Goal: Task Accomplishment & Management: Complete application form

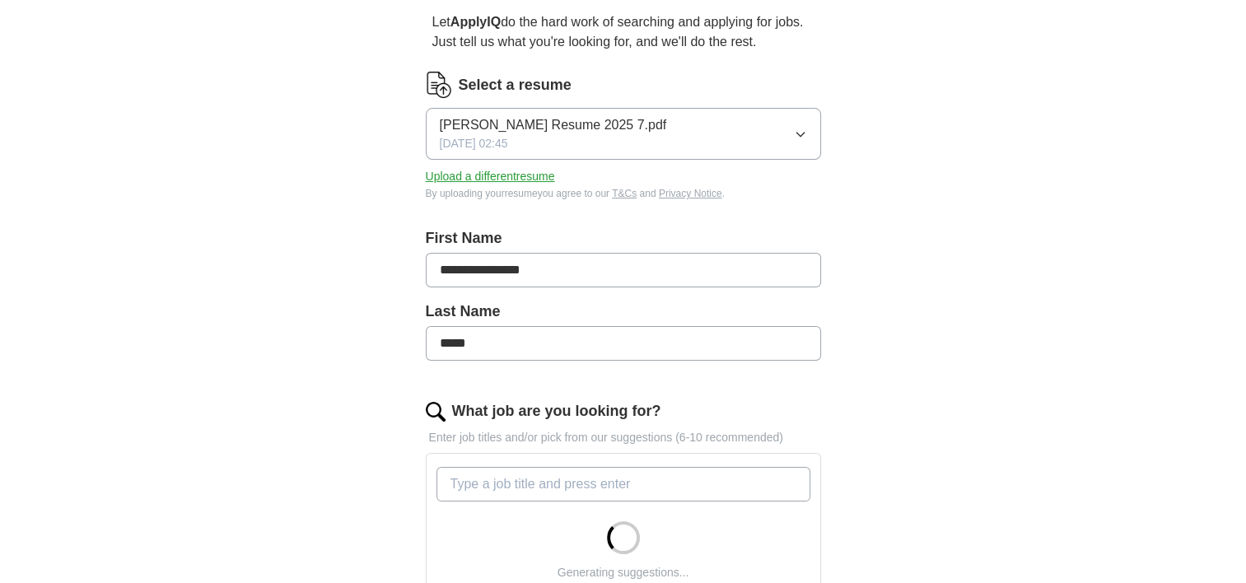
scroll to position [53, 0]
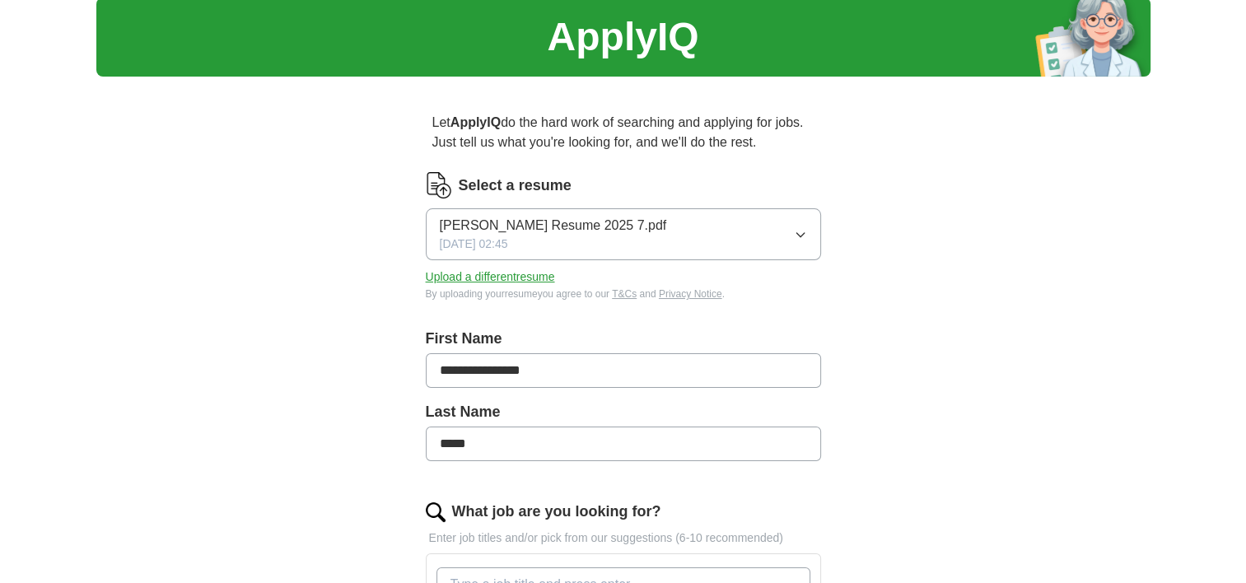
click at [794, 234] on icon "button" at bounding box center [800, 234] width 13 height 13
click at [491, 277] on button "Upload a different resume" at bounding box center [490, 277] width 129 height 17
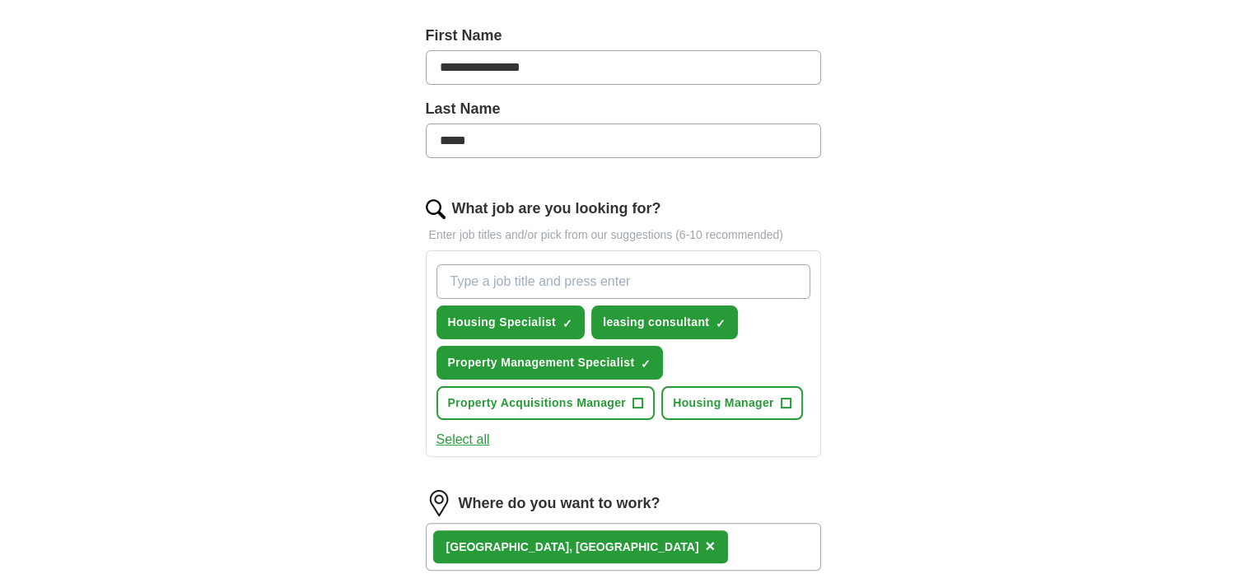
scroll to position [382, 0]
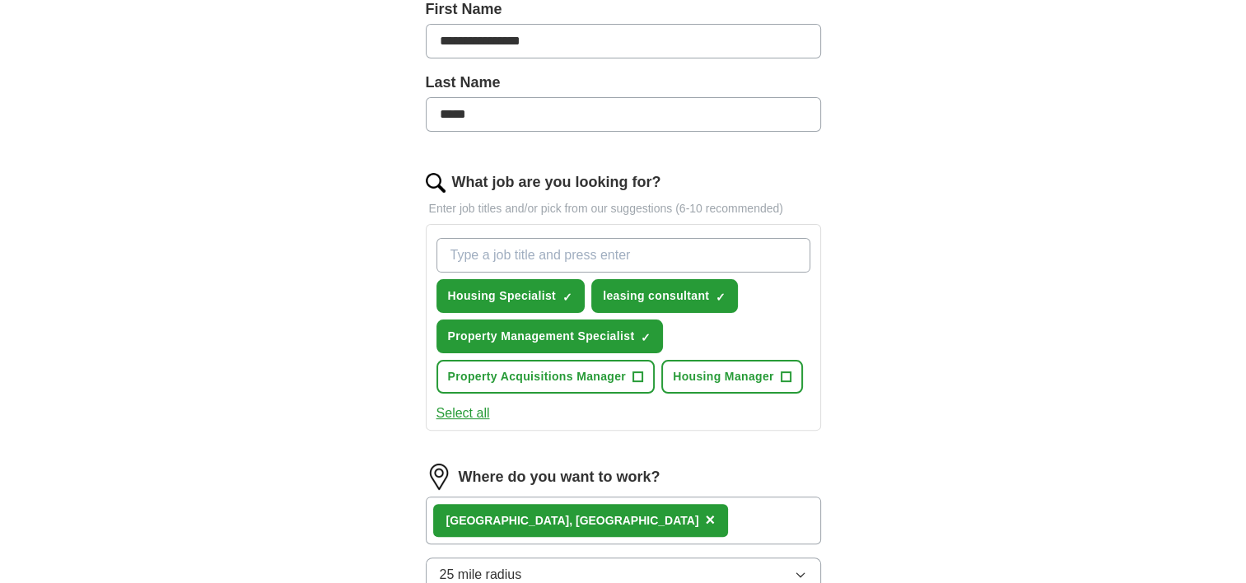
click at [529, 255] on input "What job are you looking for?" at bounding box center [624, 255] width 374 height 35
type input "Executive Assistant"
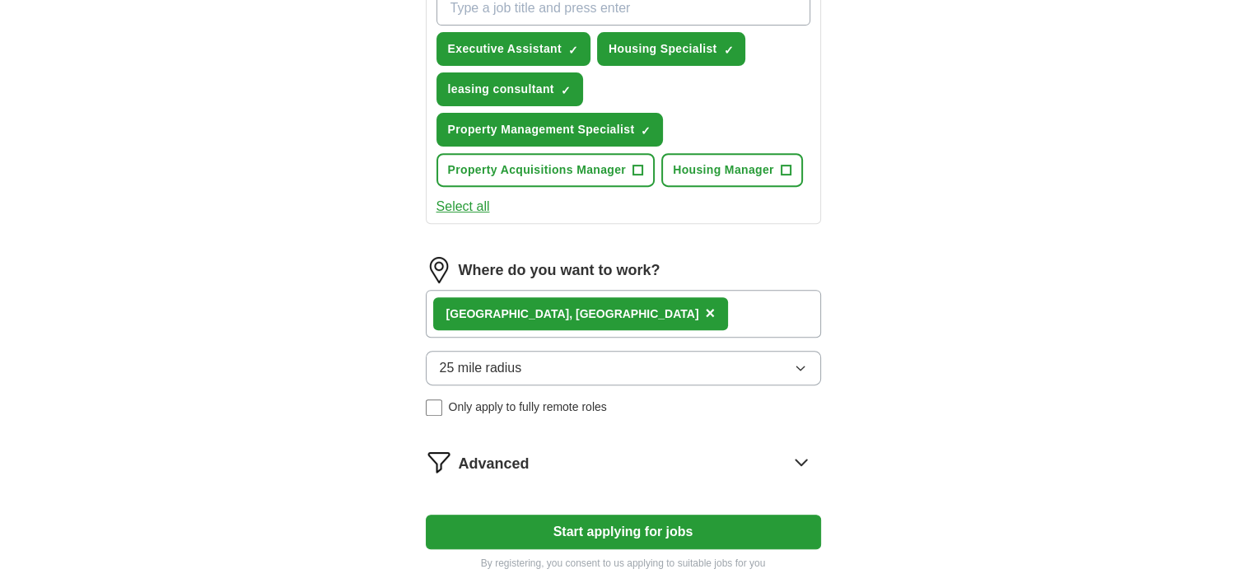
scroll to position [712, 0]
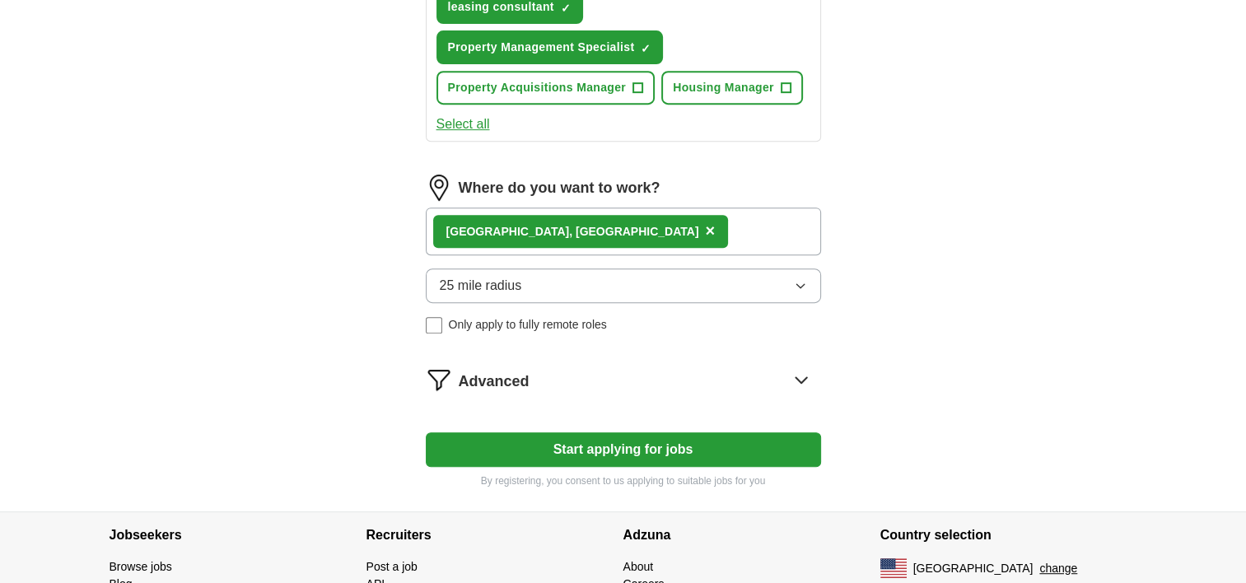
click at [794, 283] on icon "button" at bounding box center [800, 285] width 13 height 13
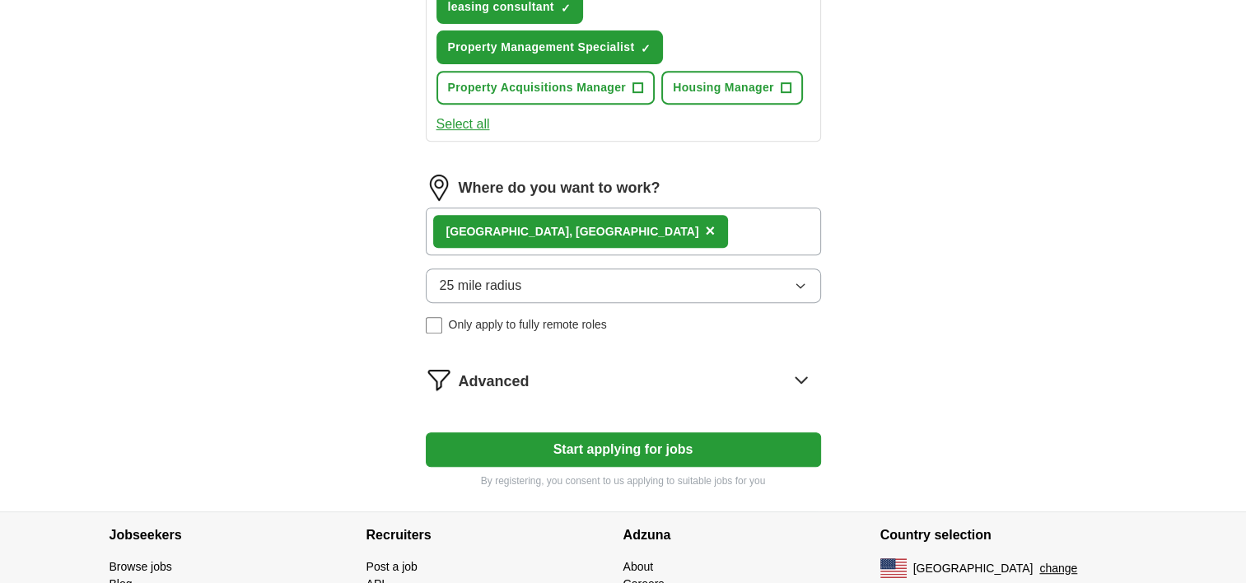
click at [517, 220] on div "[GEOGRAPHIC_DATA], [GEOGRAPHIC_DATA] ×" at bounding box center [581, 231] width 296 height 33
click at [705, 224] on span "×" at bounding box center [710, 231] width 10 height 18
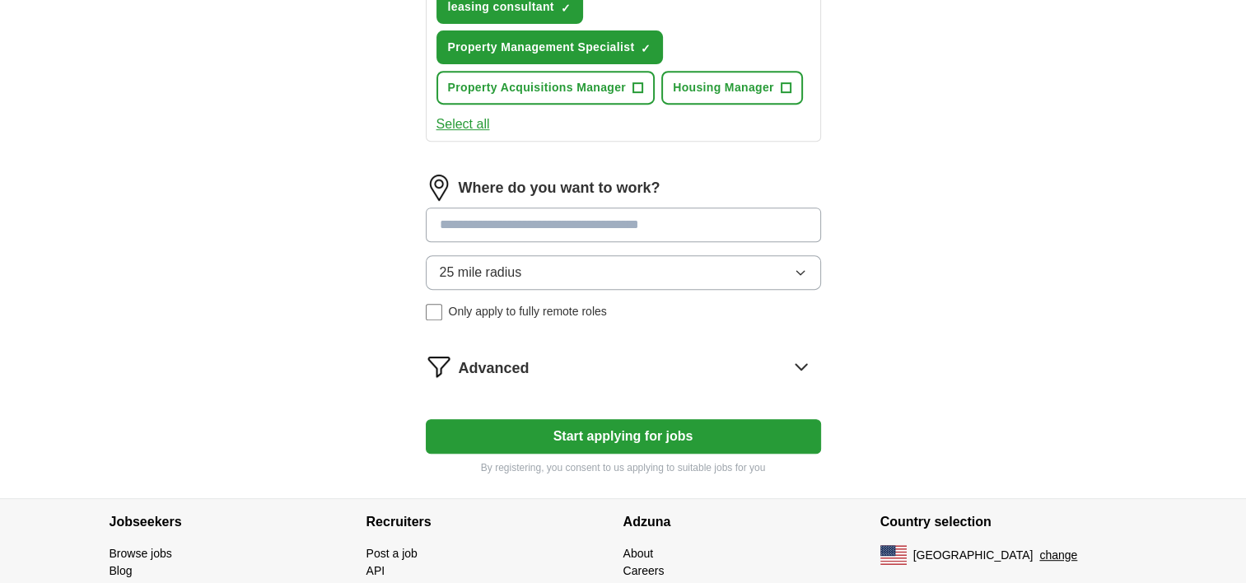
click at [527, 222] on input at bounding box center [623, 225] width 395 height 35
type input "********"
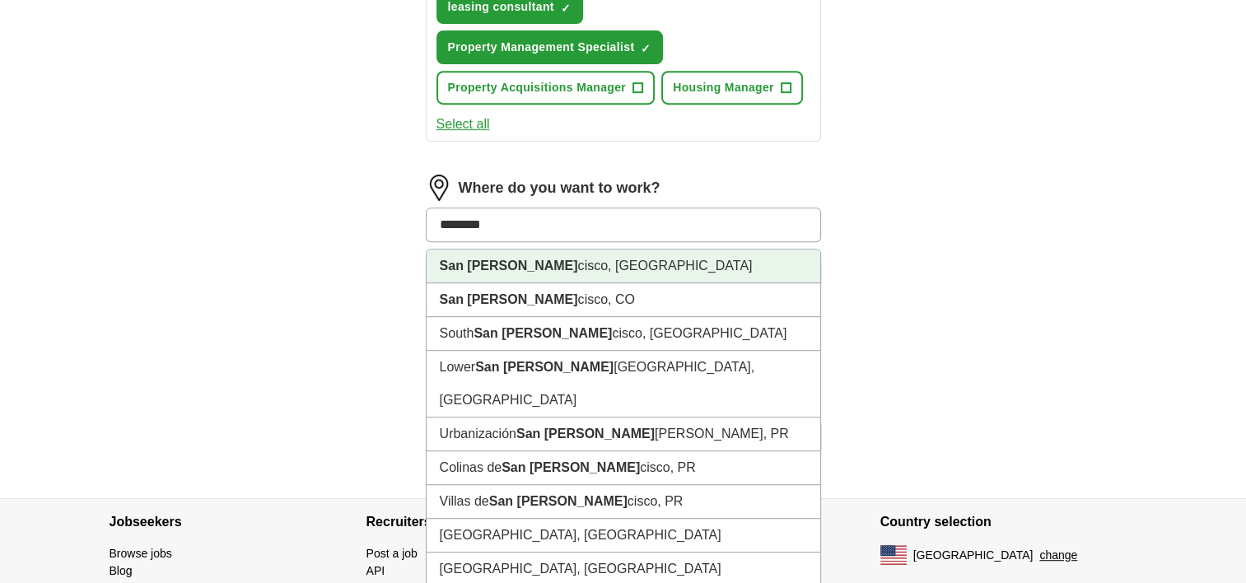
click at [521, 258] on li "San [PERSON_NAME] cisco, [GEOGRAPHIC_DATA]" at bounding box center [624, 267] width 394 height 34
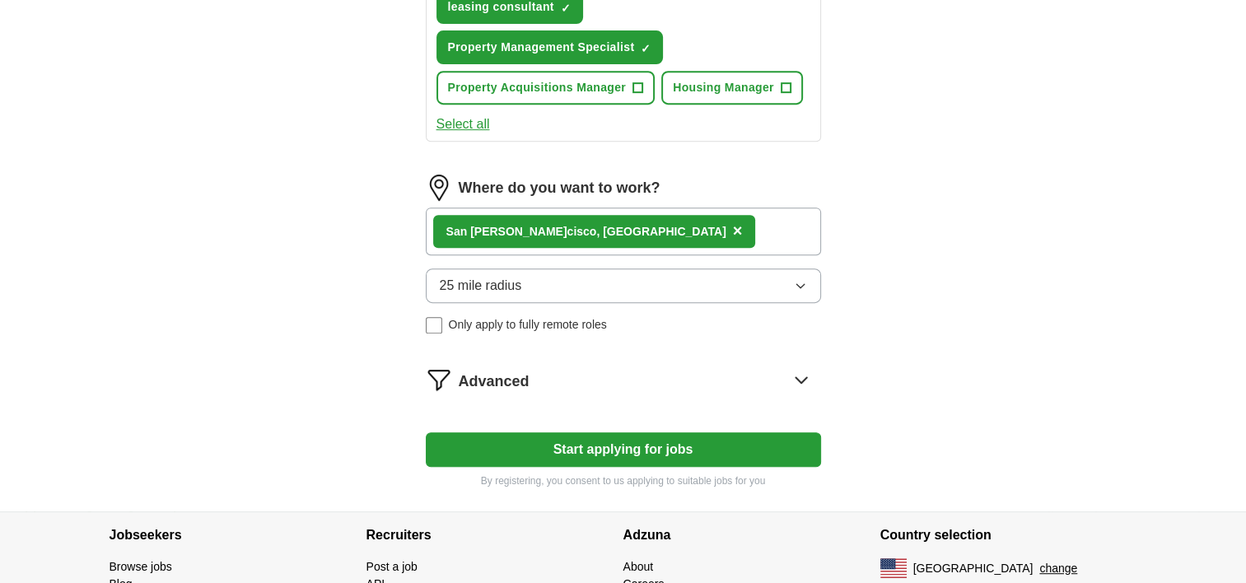
click at [612, 293] on button "25 mile radius" at bounding box center [623, 286] width 395 height 35
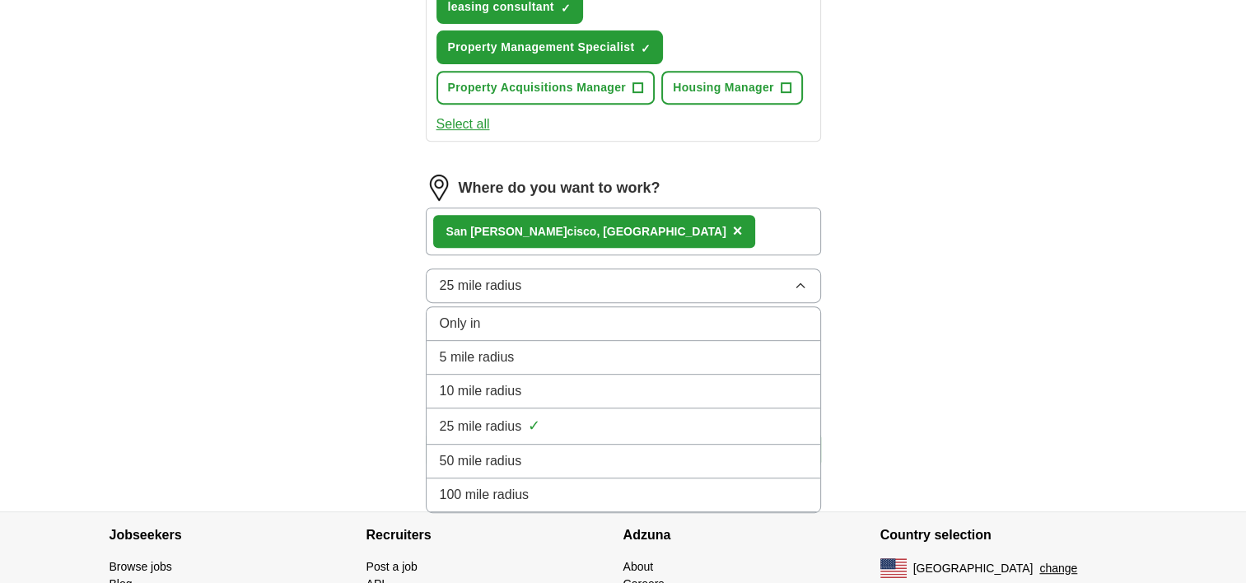
click at [563, 451] on div "50 mile radius" at bounding box center [623, 461] width 367 height 20
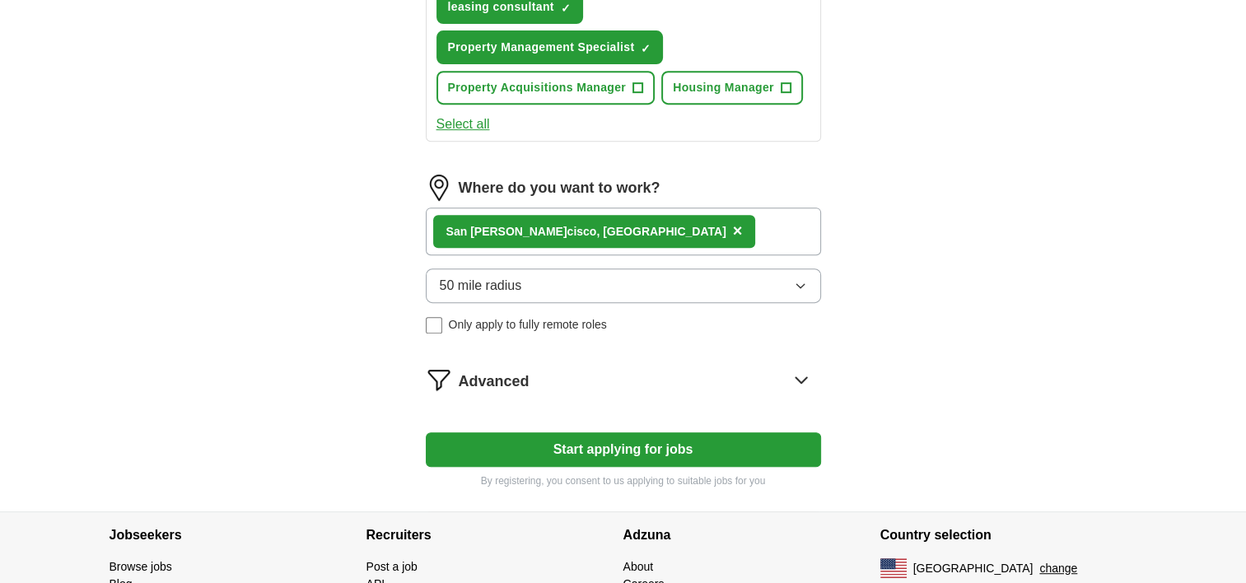
click at [549, 288] on button "50 mile radius" at bounding box center [623, 286] width 395 height 35
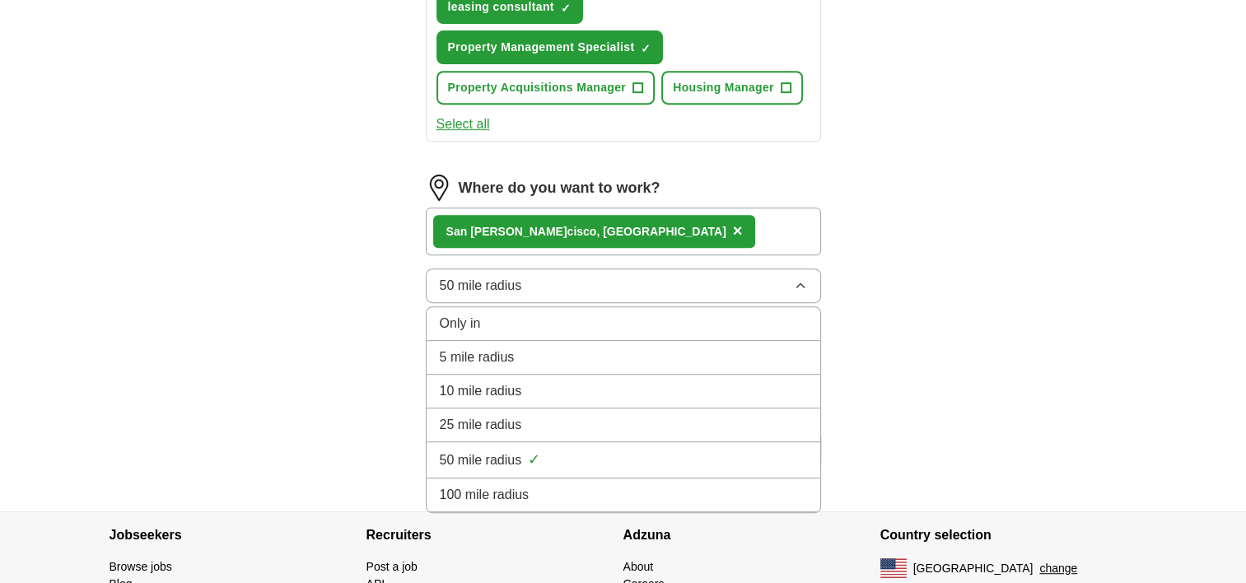
click at [532, 422] on div "25 mile radius" at bounding box center [623, 425] width 367 height 20
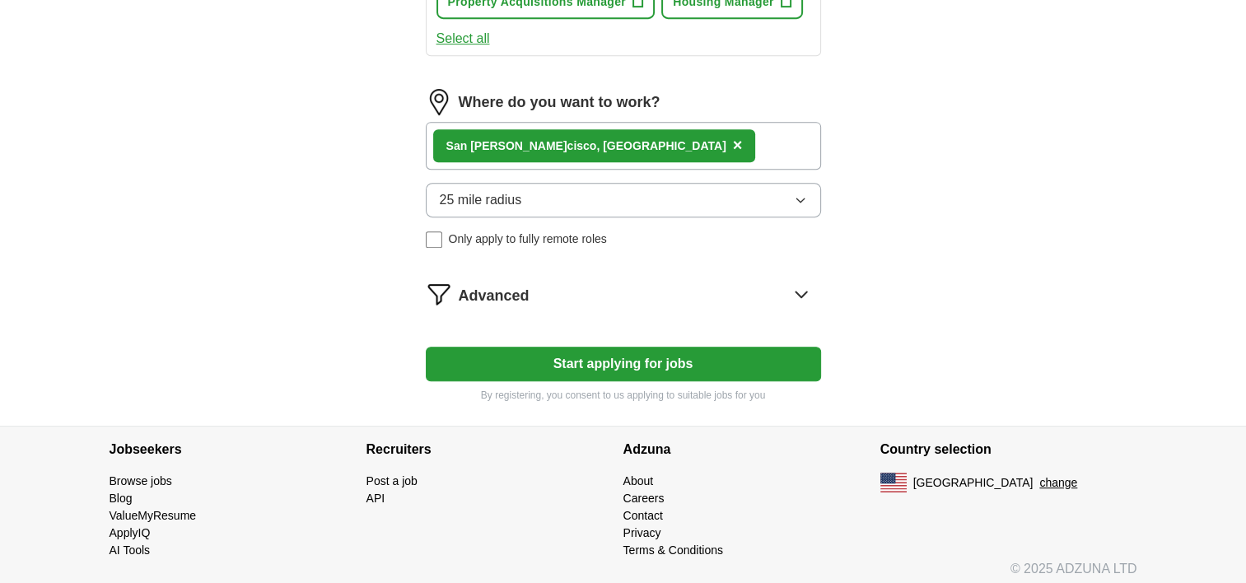
scroll to position [801, 0]
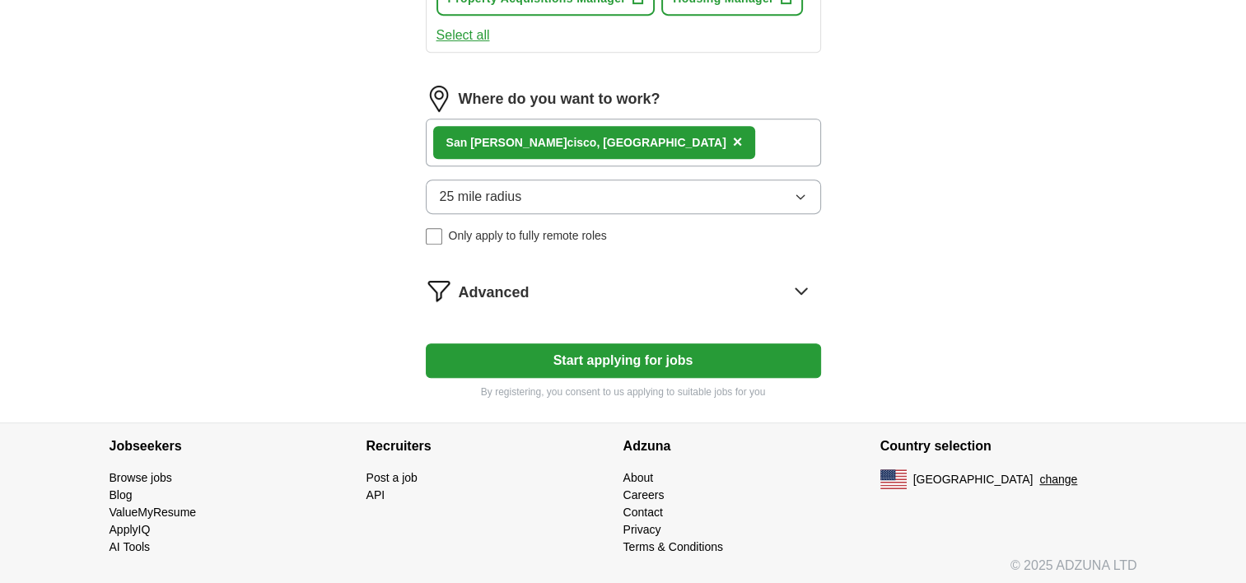
click at [596, 362] on button "Start applying for jobs" at bounding box center [623, 361] width 395 height 35
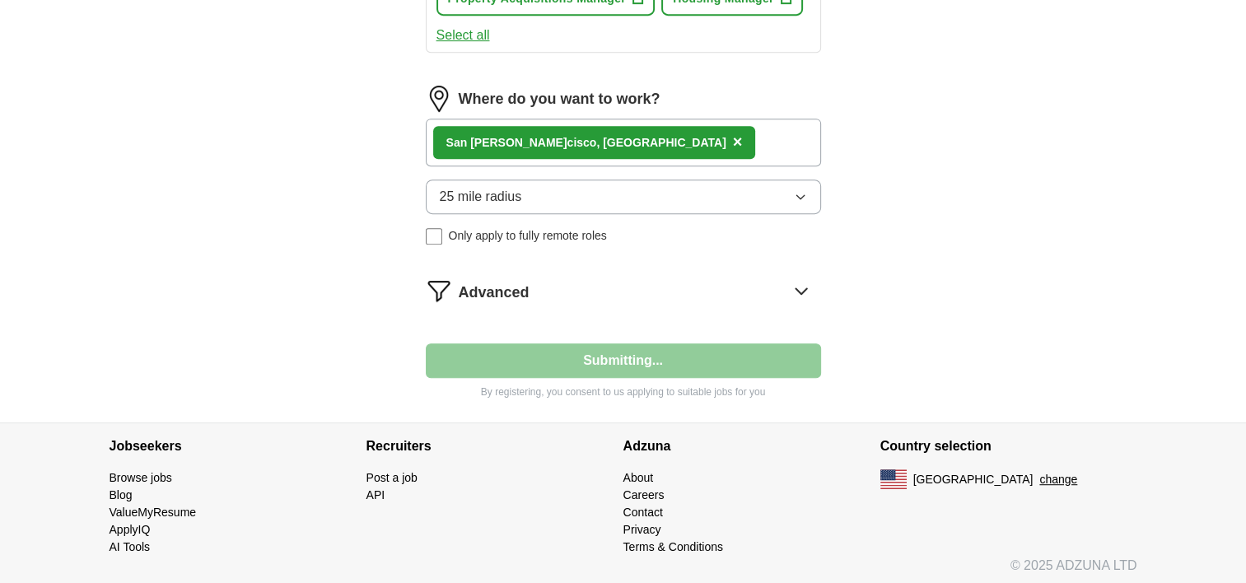
click at [799, 284] on icon at bounding box center [801, 291] width 26 height 26
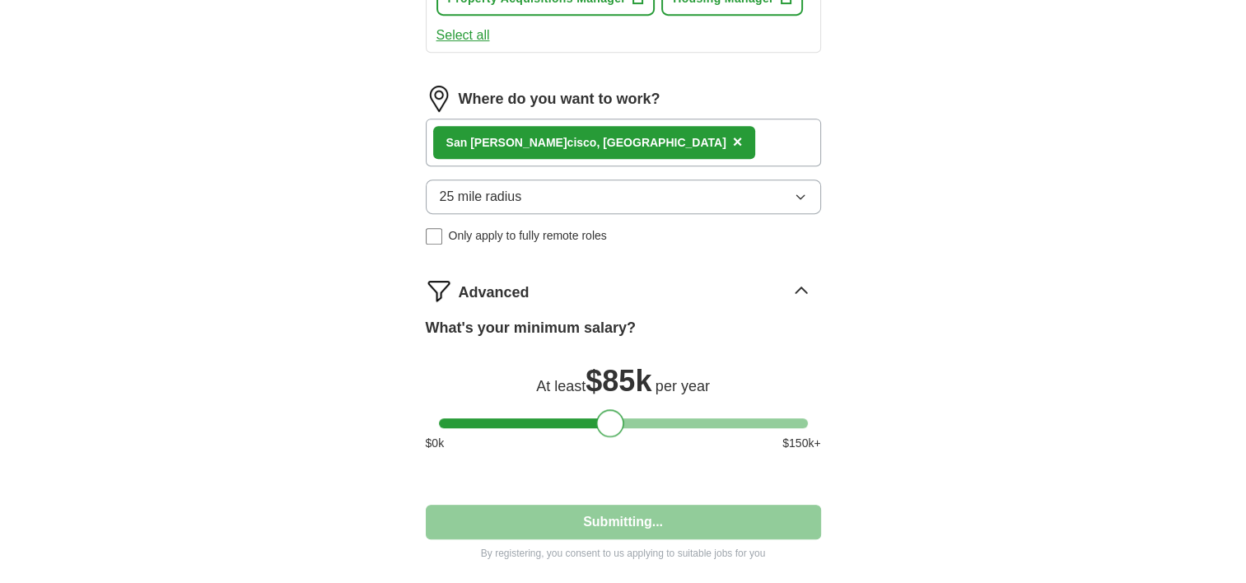
drag, startPoint x: 531, startPoint y: 412, endPoint x: 606, endPoint y: 422, distance: 75.6
click at [606, 422] on div at bounding box center [610, 423] width 28 height 28
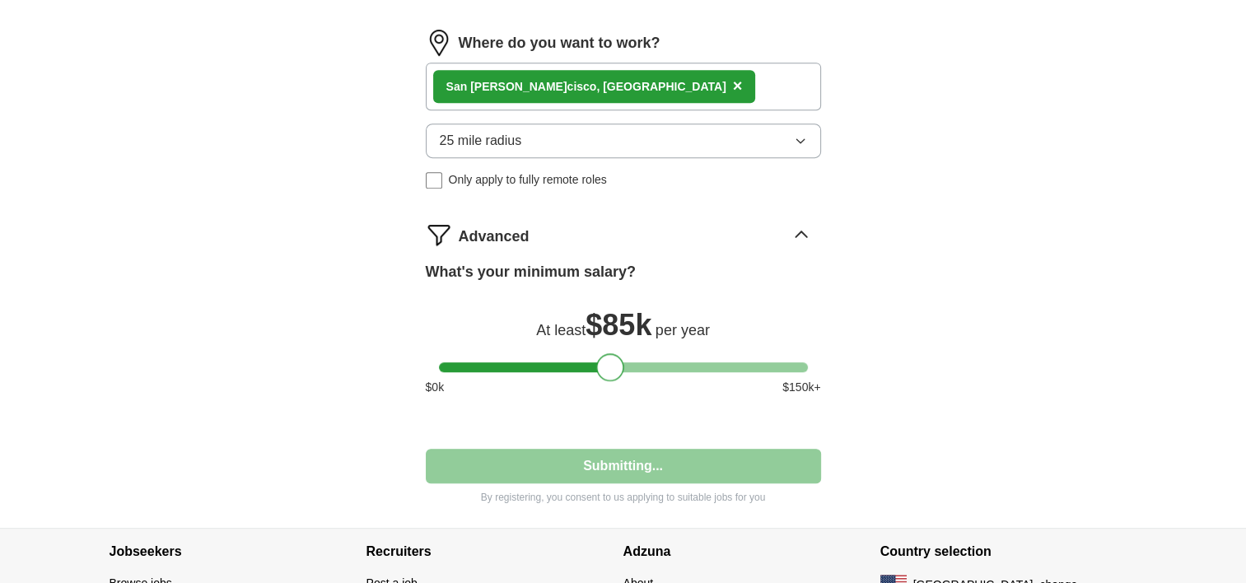
scroll to position [883, 0]
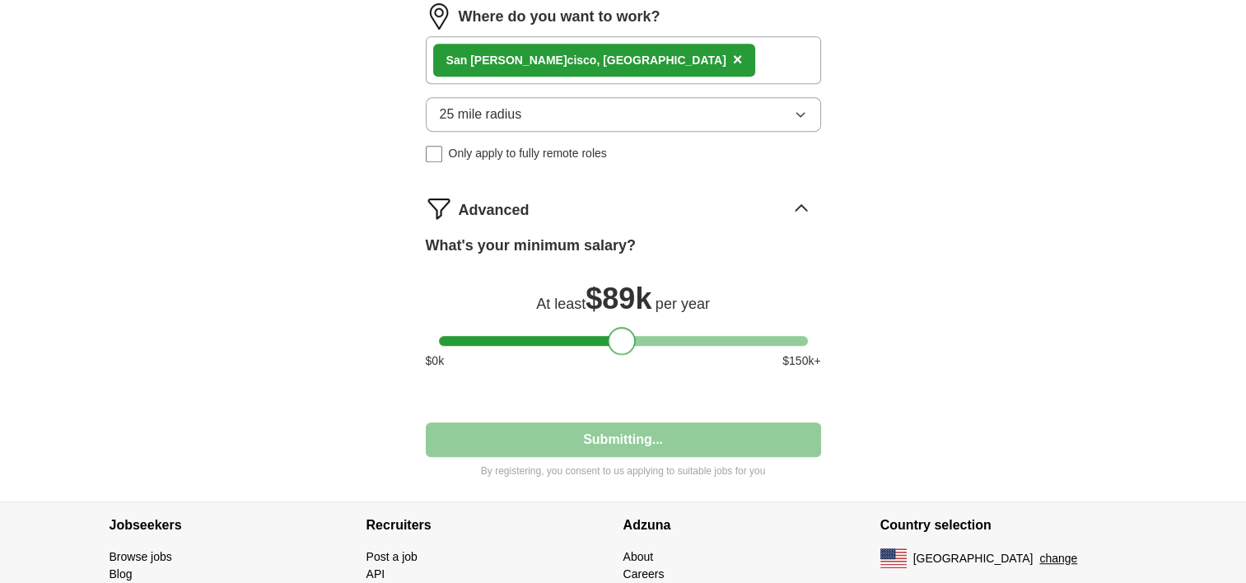
drag, startPoint x: 614, startPoint y: 340, endPoint x: 625, endPoint y: 339, distance: 11.6
click at [625, 339] on div at bounding box center [622, 341] width 28 height 28
drag, startPoint x: 625, startPoint y: 339, endPoint x: 614, endPoint y: 341, distance: 11.8
click at [614, 341] on div at bounding box center [610, 341] width 28 height 28
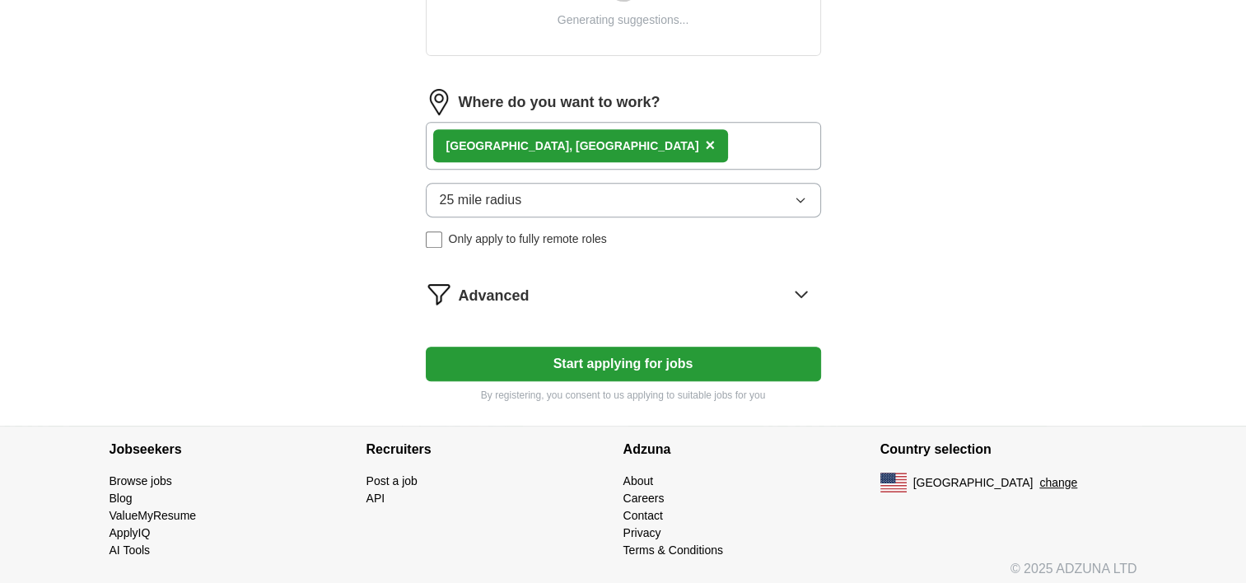
scroll to position [712, 0]
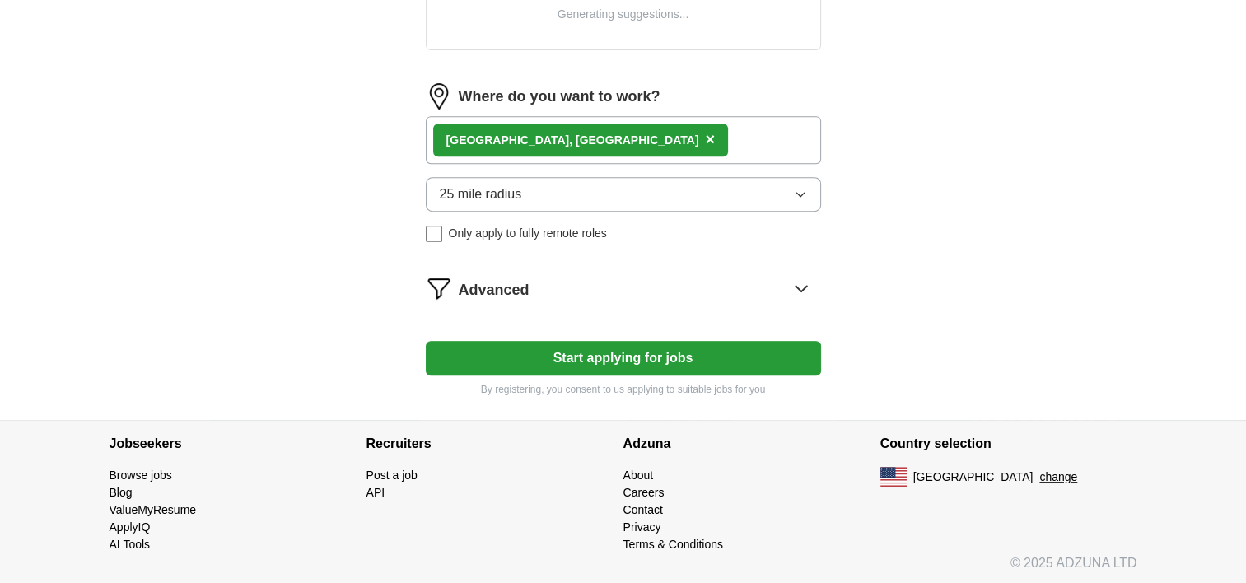
click at [705, 135] on span "×" at bounding box center [710, 139] width 10 height 18
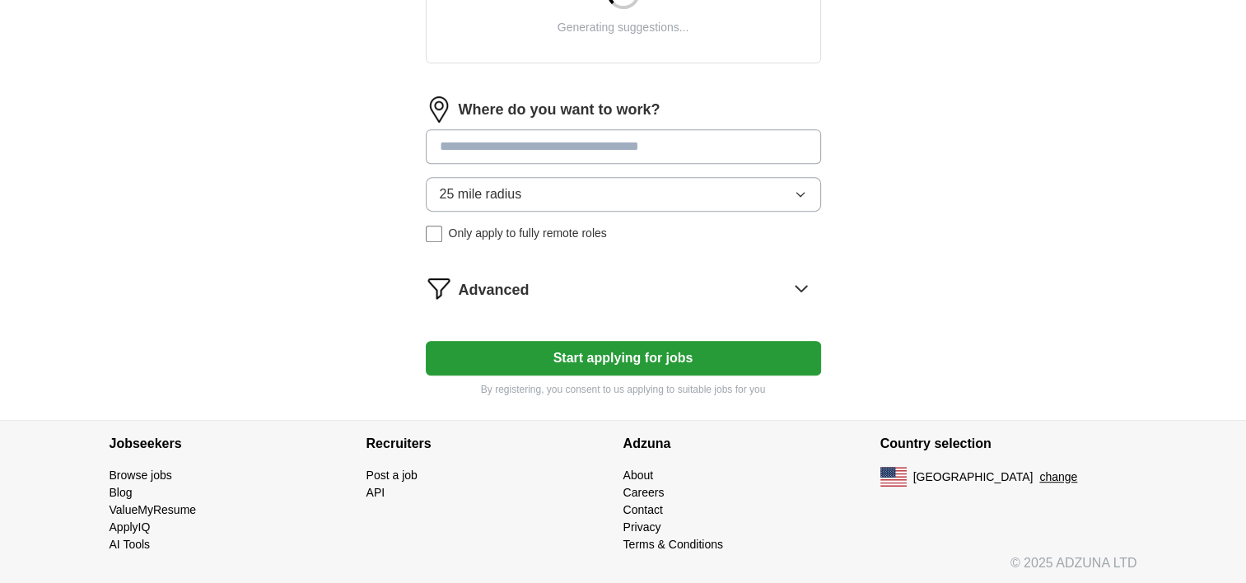
click at [799, 283] on icon at bounding box center [801, 288] width 26 height 26
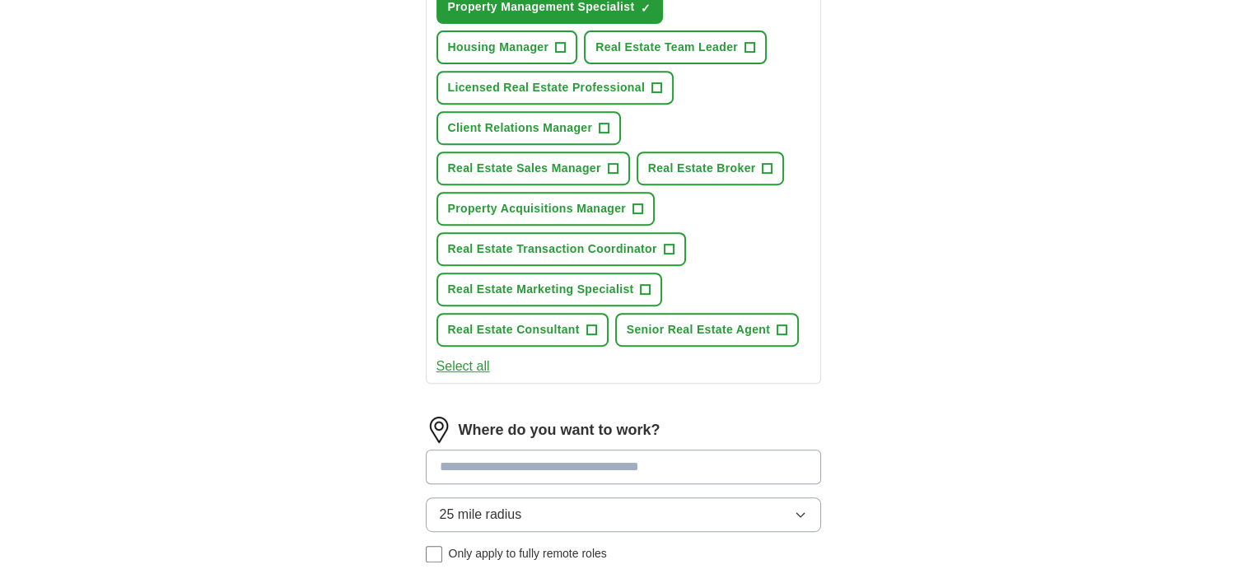
drag, startPoint x: 544, startPoint y: 399, endPoint x: 611, endPoint y: 408, distance: 68.2
click at [611, 408] on form "**********" at bounding box center [623, 196] width 395 height 1366
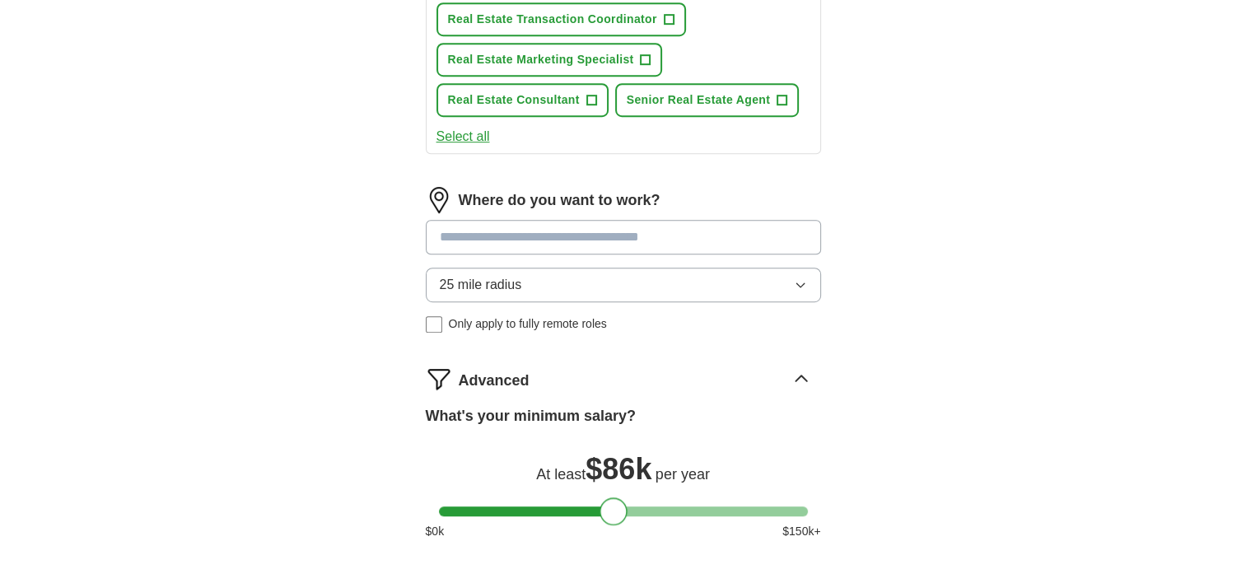
scroll to position [1041, 0]
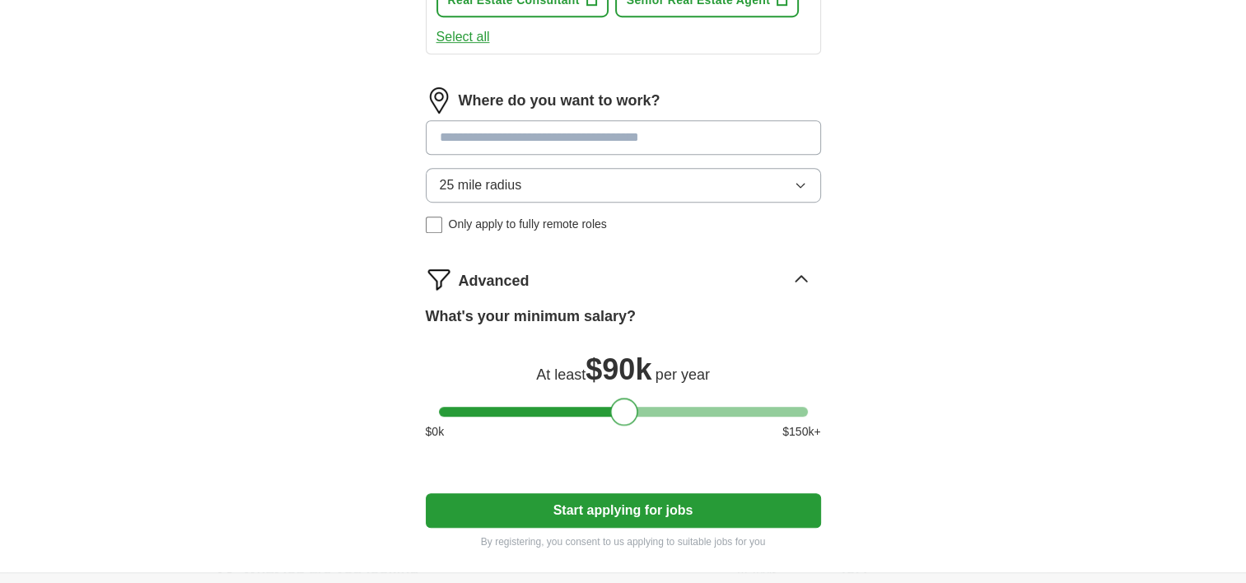
drag, startPoint x: 616, startPoint y: 402, endPoint x: 629, endPoint y: 405, distance: 12.8
click at [629, 405] on div at bounding box center [624, 412] width 28 height 28
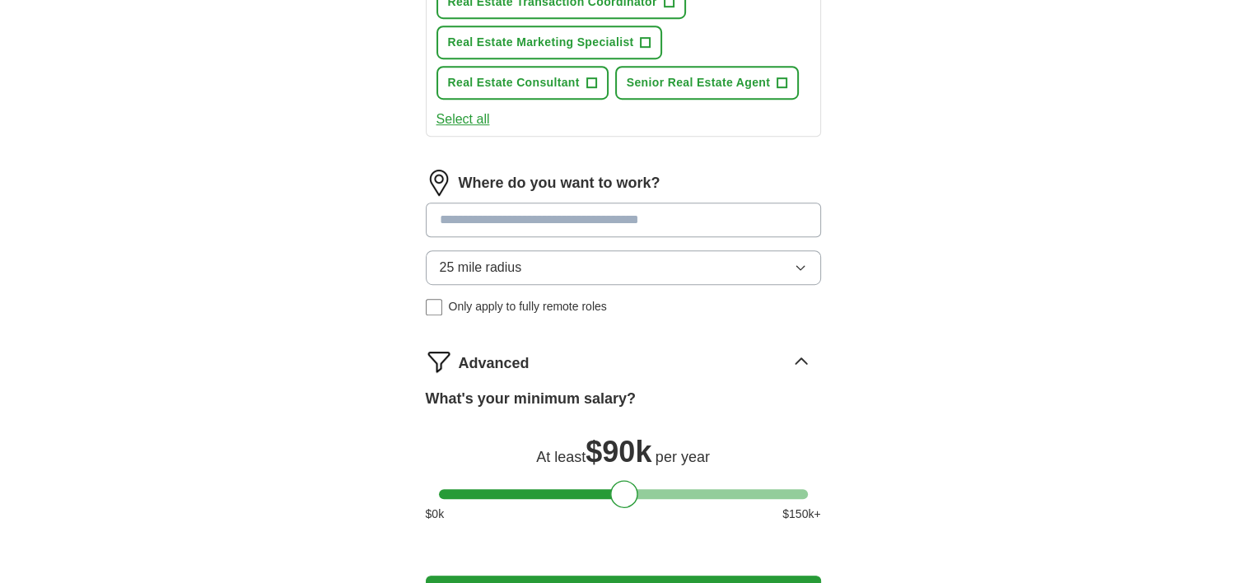
scroll to position [876, 0]
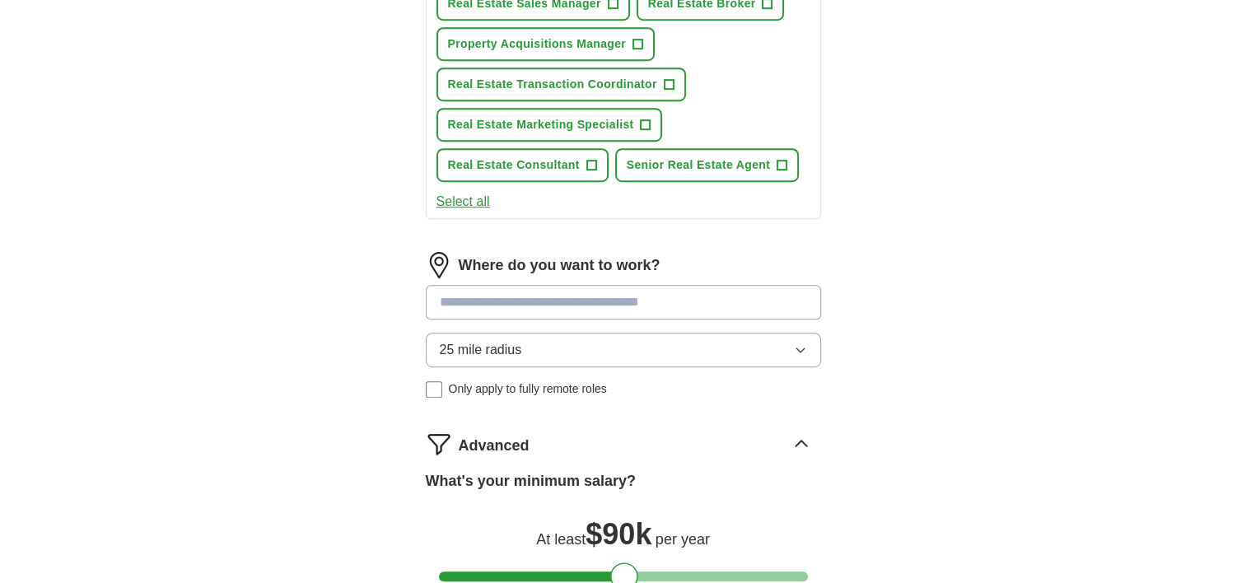
click at [606, 295] on input at bounding box center [623, 302] width 395 height 35
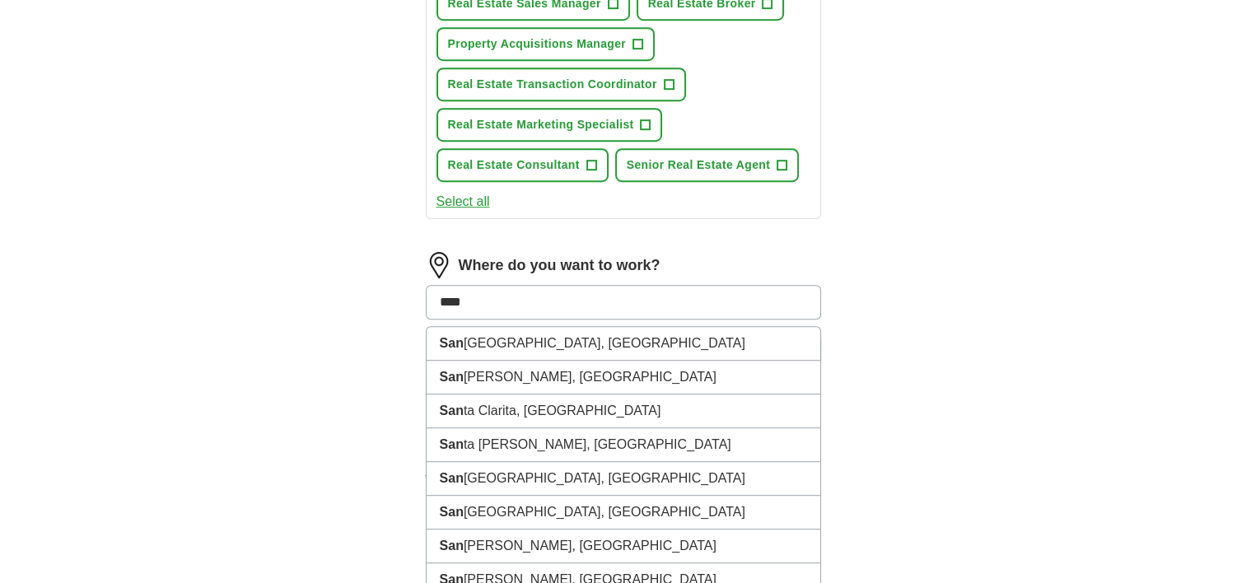
type input "*****"
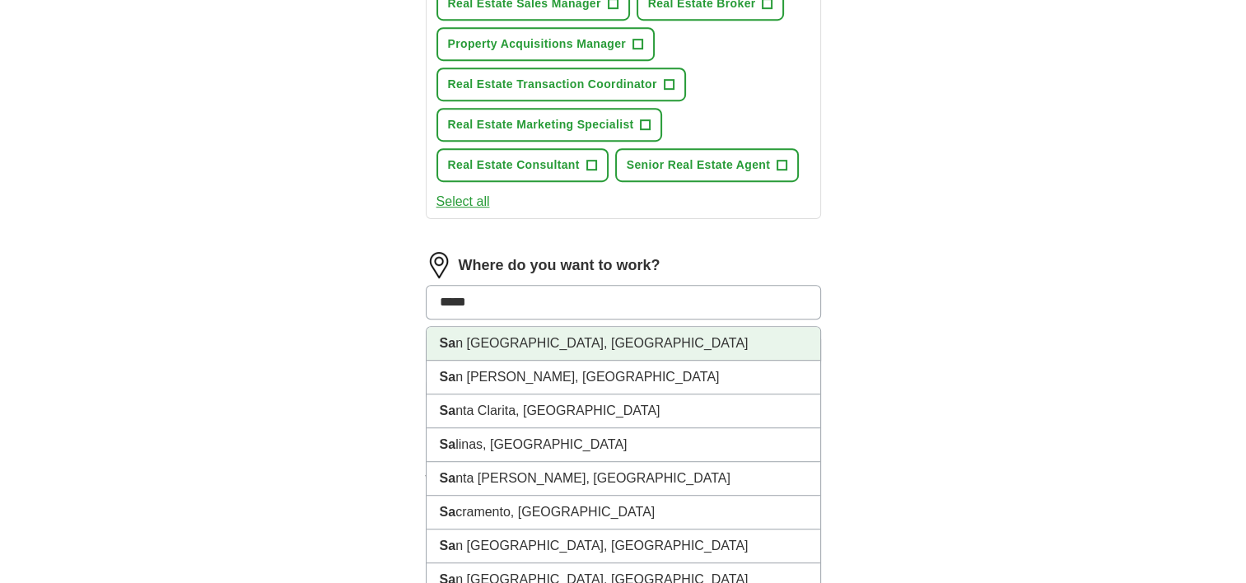
click at [559, 327] on li "Sa n Francisco, CA" at bounding box center [624, 344] width 394 height 34
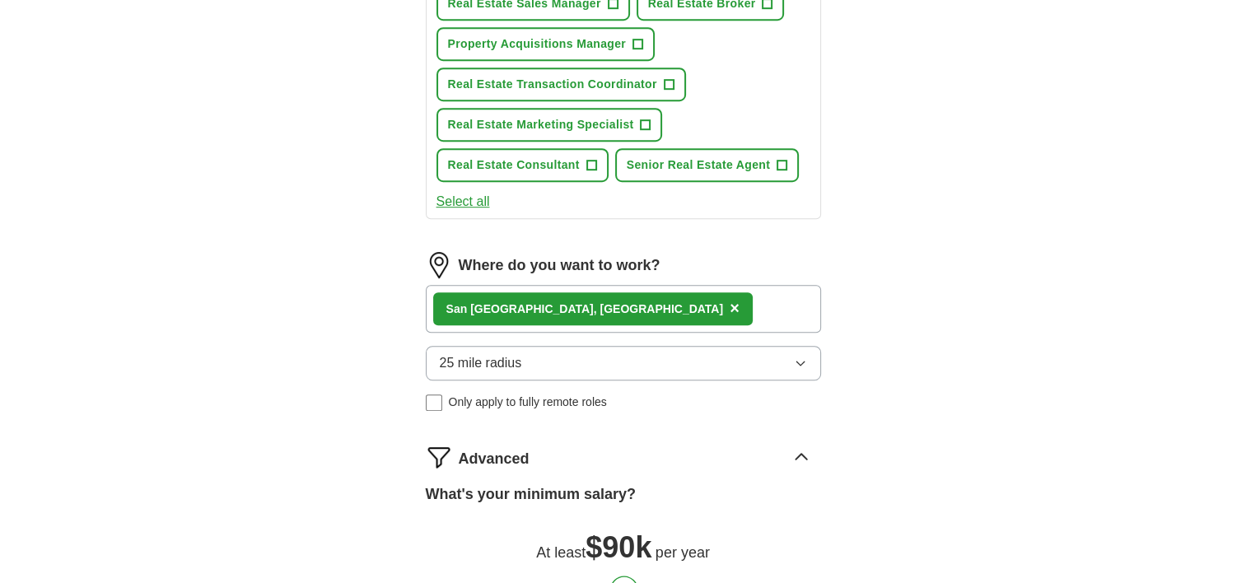
click at [872, 307] on div "**********" at bounding box center [623, 8] width 527 height 1484
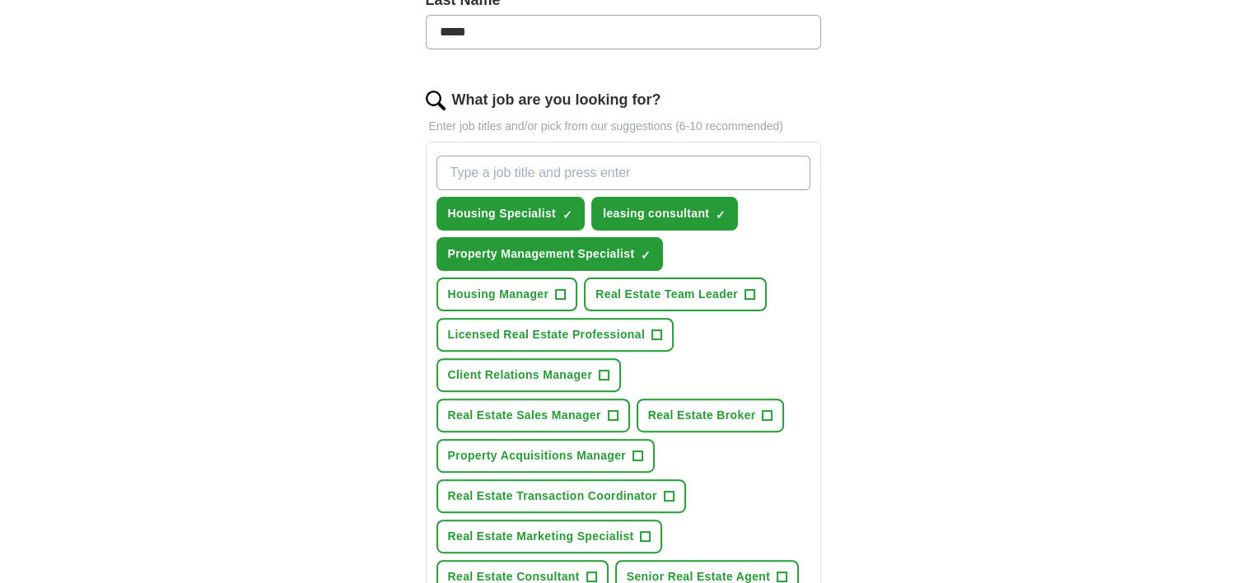
scroll to position [547, 0]
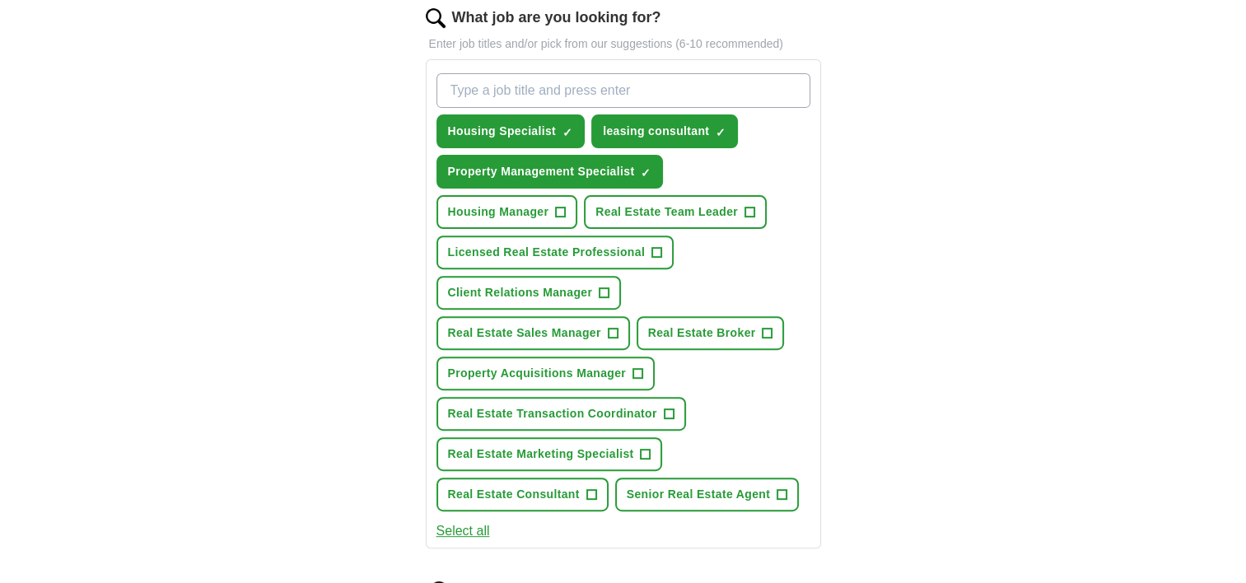
click at [542, 87] on input "What job are you looking for?" at bounding box center [624, 90] width 374 height 35
type input "Executive Assistant"
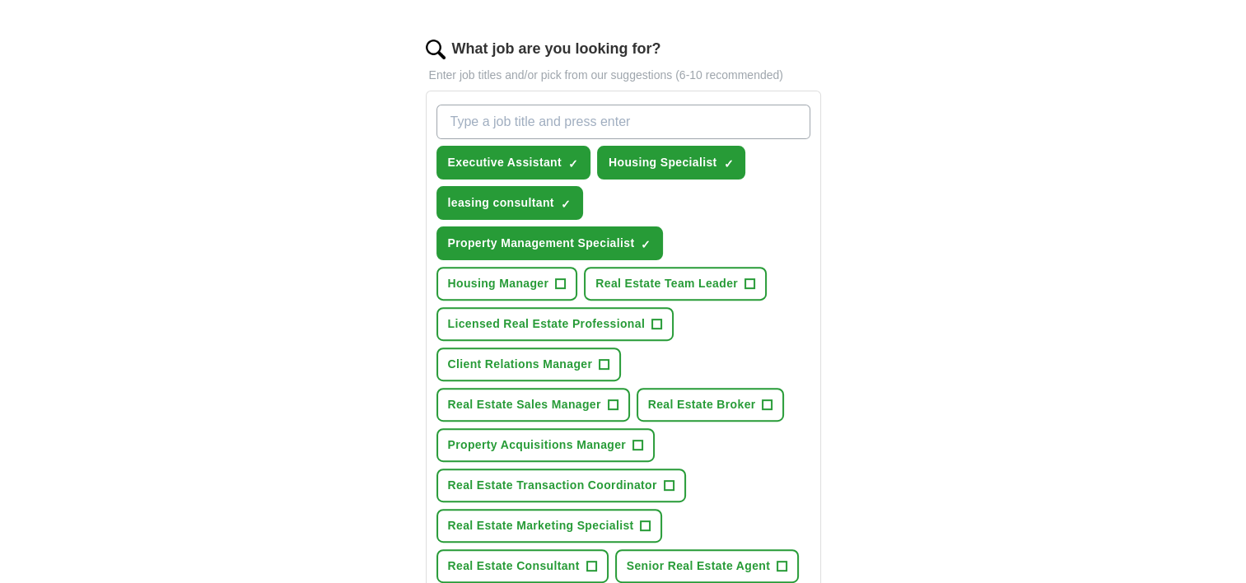
scroll to position [465, 0]
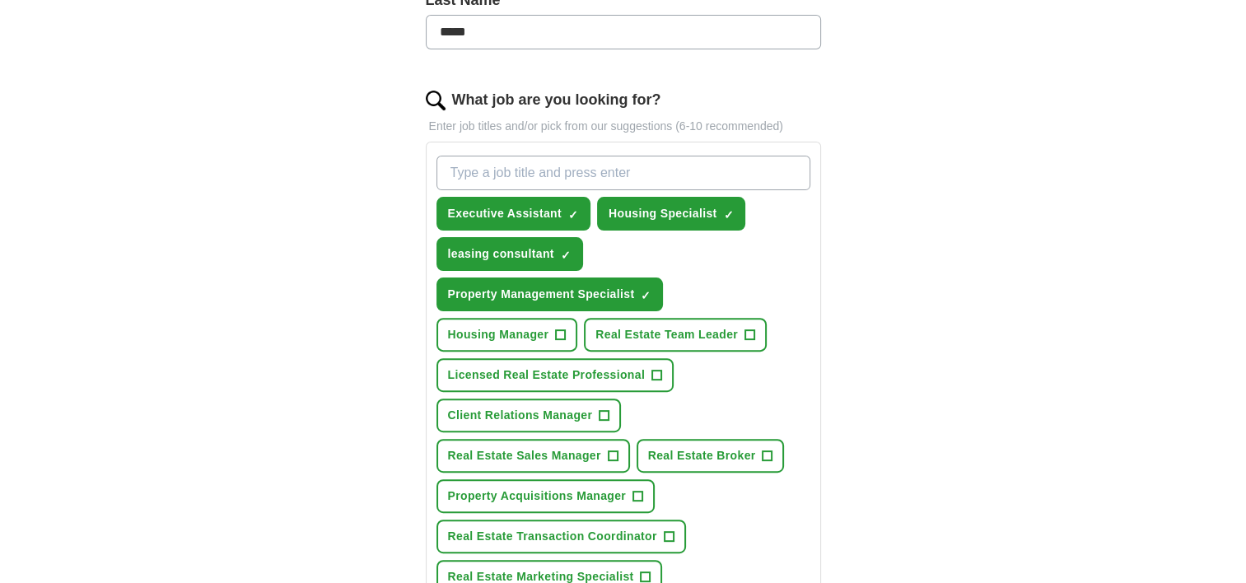
click at [553, 172] on input "What job are you looking for?" at bounding box center [624, 173] width 374 height 35
drag, startPoint x: 521, startPoint y: 165, endPoint x: 384, endPoint y: 169, distance: 137.6
click at [393, 161] on div "**********" at bounding box center [623, 440] width 527 height 1525
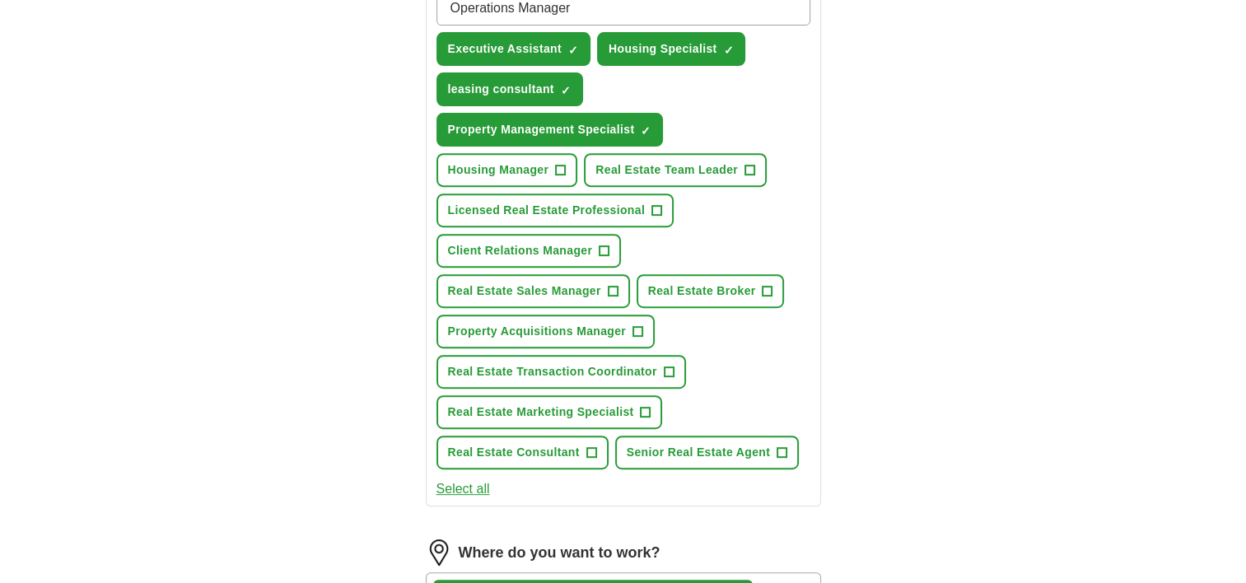
type input "Operations Manager"
click at [914, 343] on div "**********" at bounding box center [623, 229] width 1054 height 1617
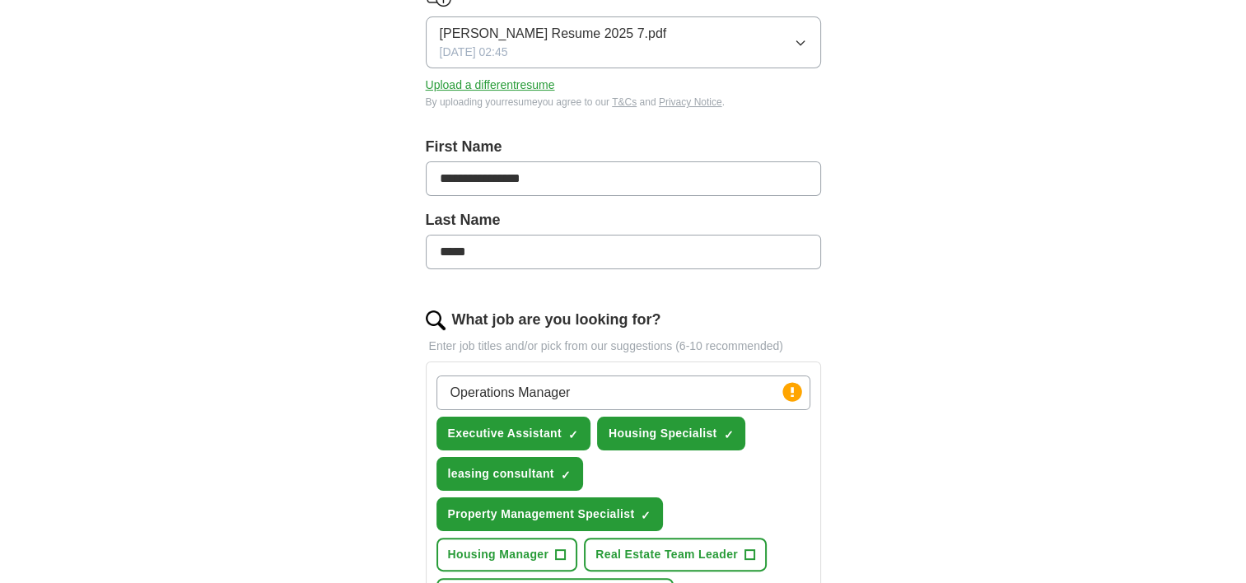
scroll to position [217, 0]
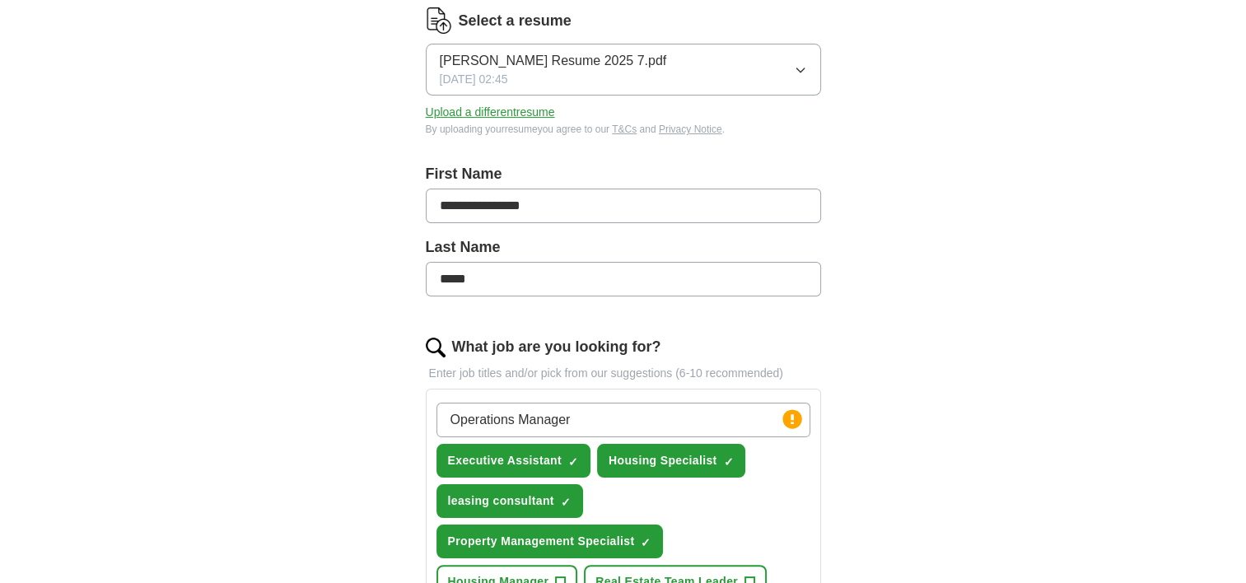
click at [610, 422] on input "Operations Manager" at bounding box center [624, 420] width 374 height 35
click at [788, 414] on circle at bounding box center [792, 418] width 19 height 19
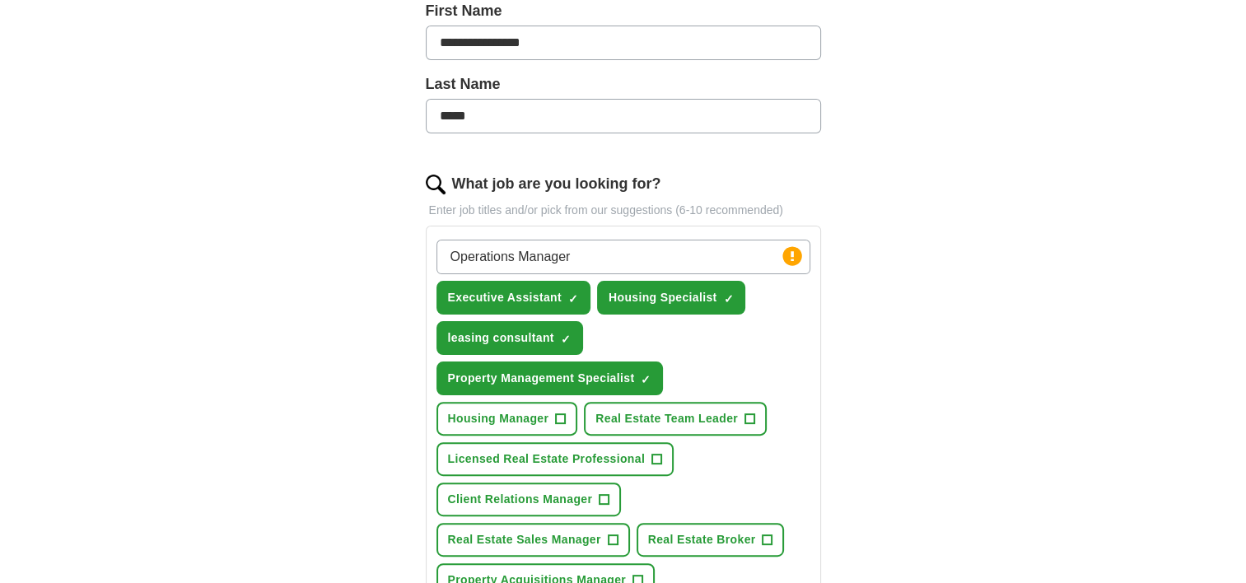
scroll to position [382, 0]
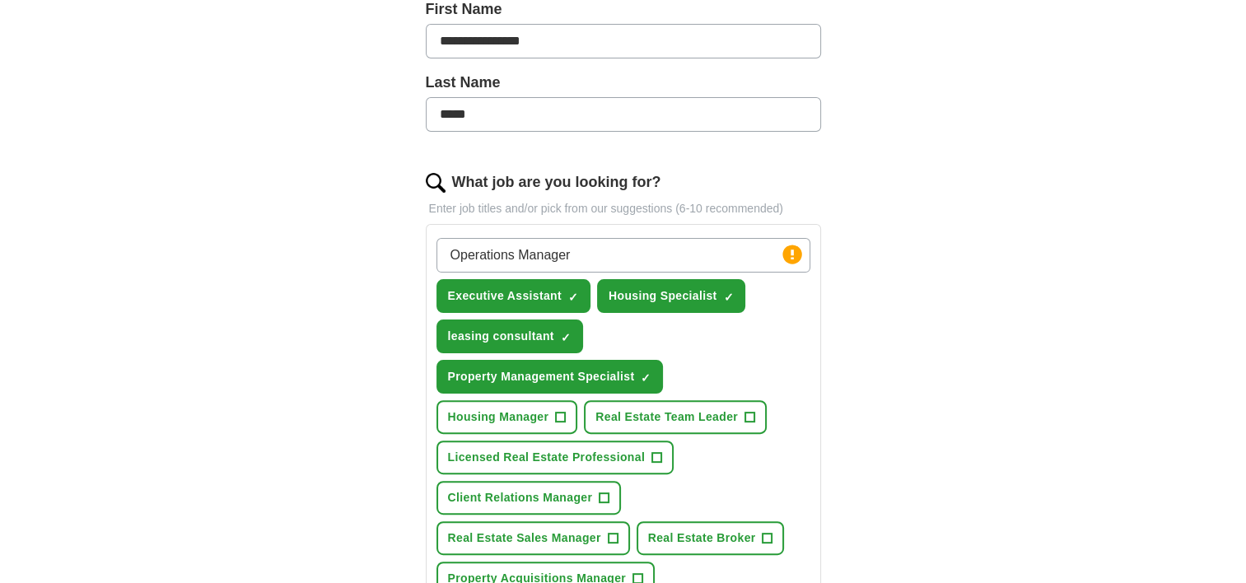
click at [609, 258] on input "Operations Manager" at bounding box center [624, 255] width 374 height 35
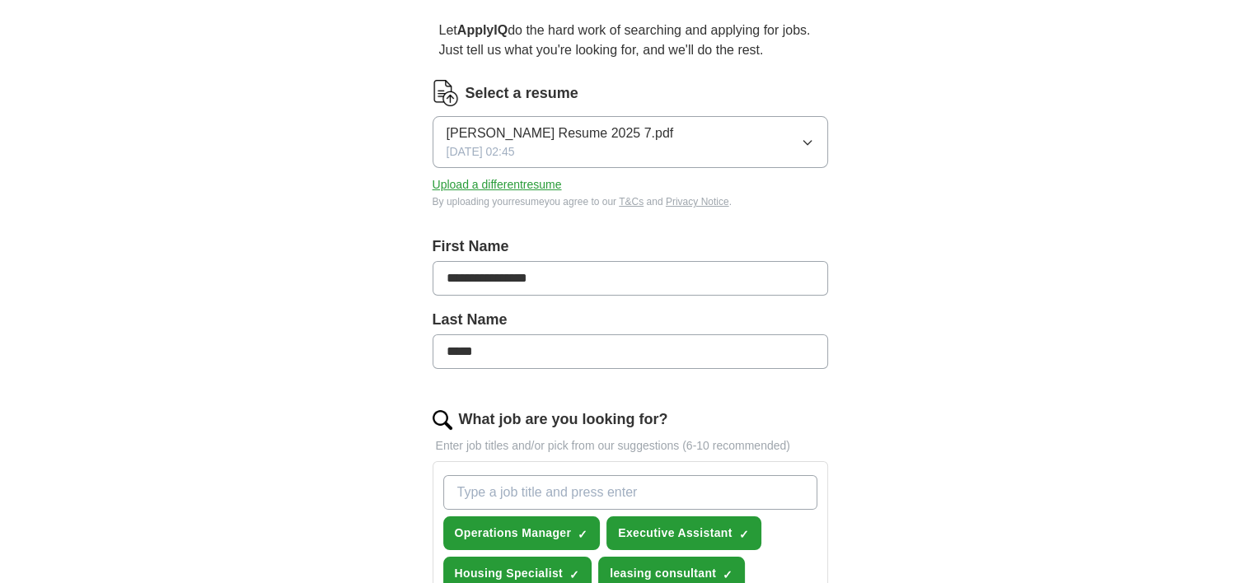
scroll to position [135, 0]
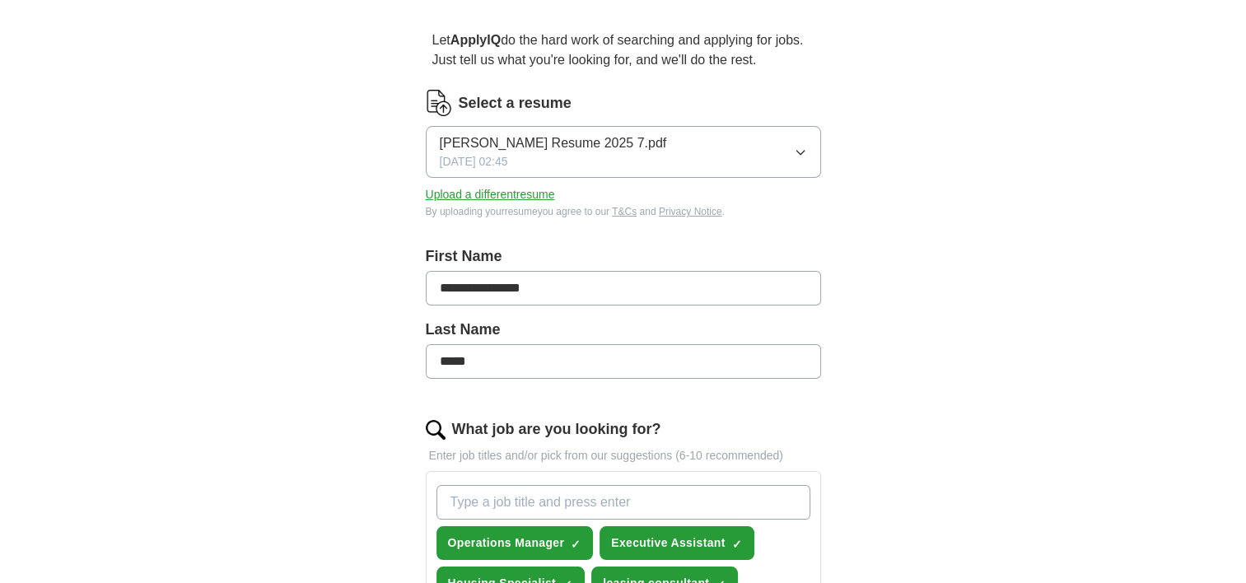
click at [791, 145] on button "[PERSON_NAME] Resume 2025 7.pdf [DATE] 02:45" at bounding box center [623, 152] width 395 height 52
click at [498, 196] on button "Upload a different resume" at bounding box center [490, 194] width 129 height 17
